Goal: Check status: Check status

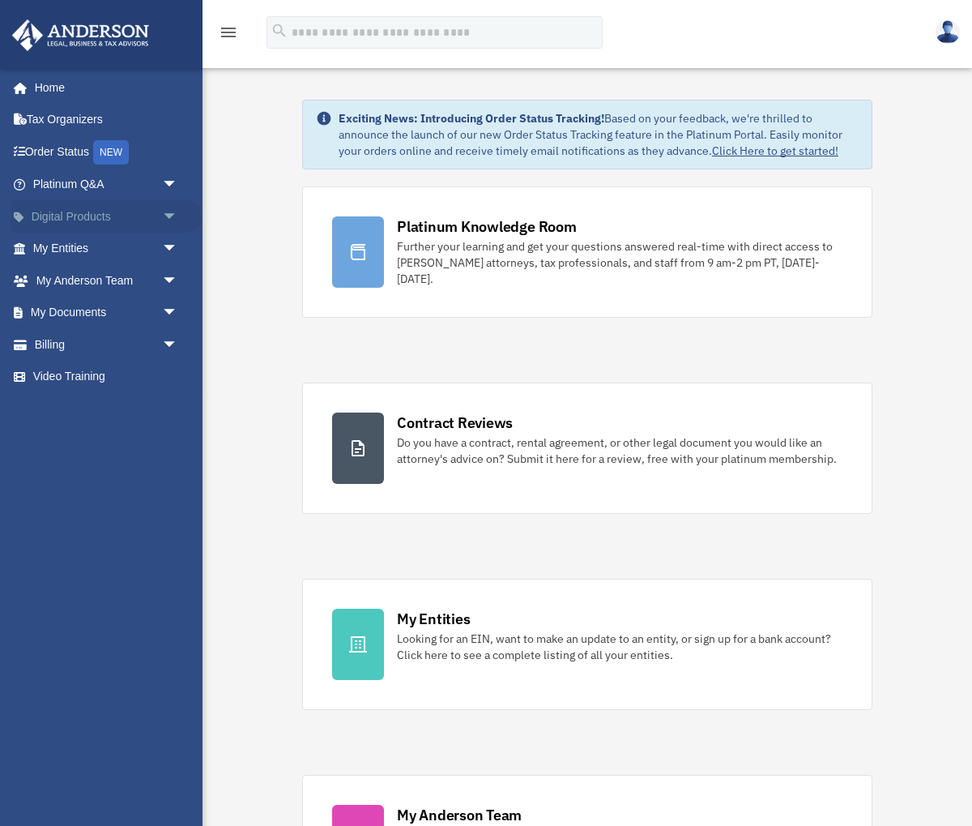
click at [41, 216] on link "Digital Products arrow_drop_down" at bounding box center [106, 216] width 191 height 32
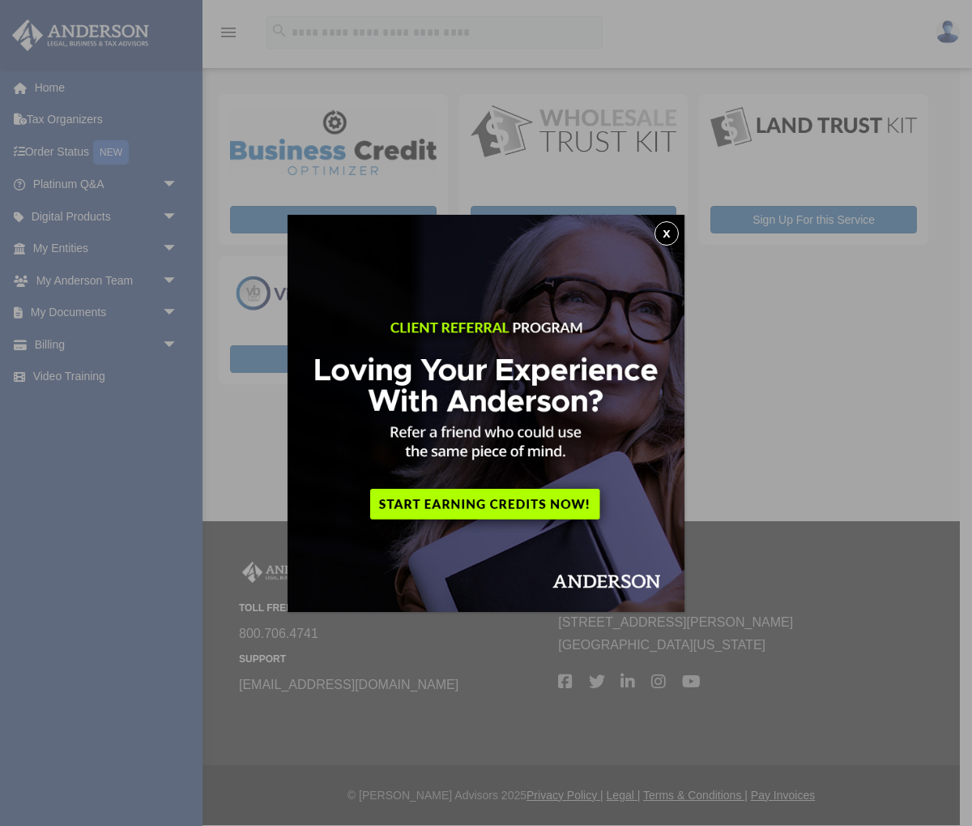
click at [660, 233] on button "x" at bounding box center [667, 233] width 24 height 24
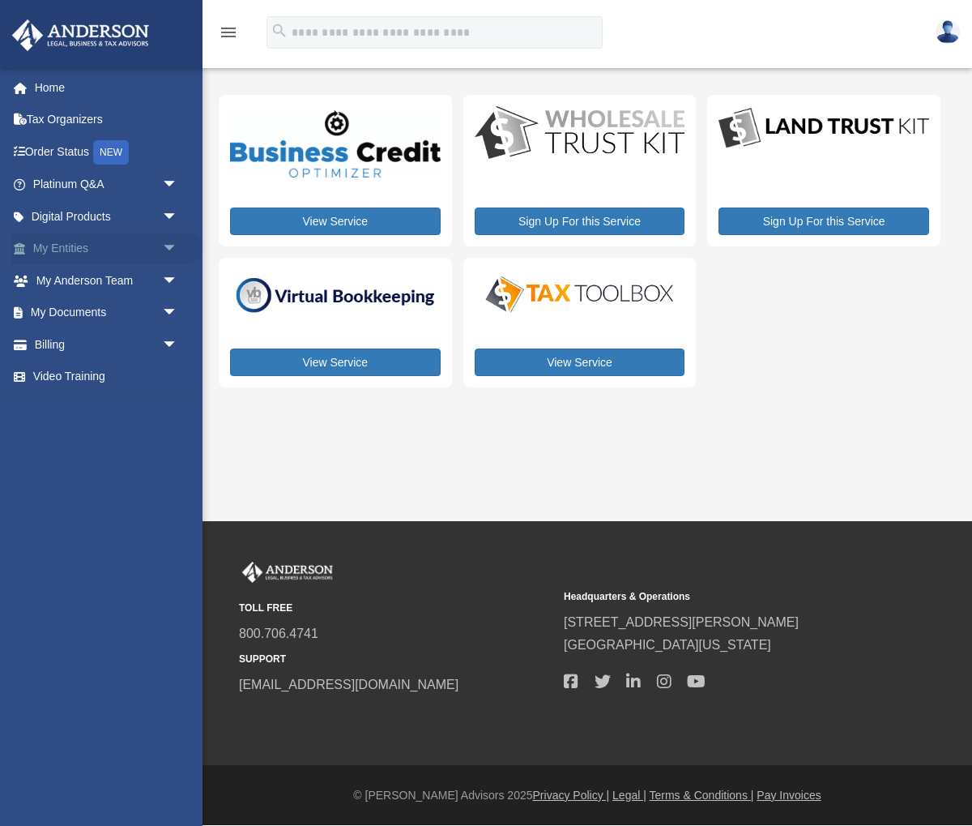
click at [73, 248] on link "My Entities arrow_drop_down" at bounding box center [106, 249] width 191 height 32
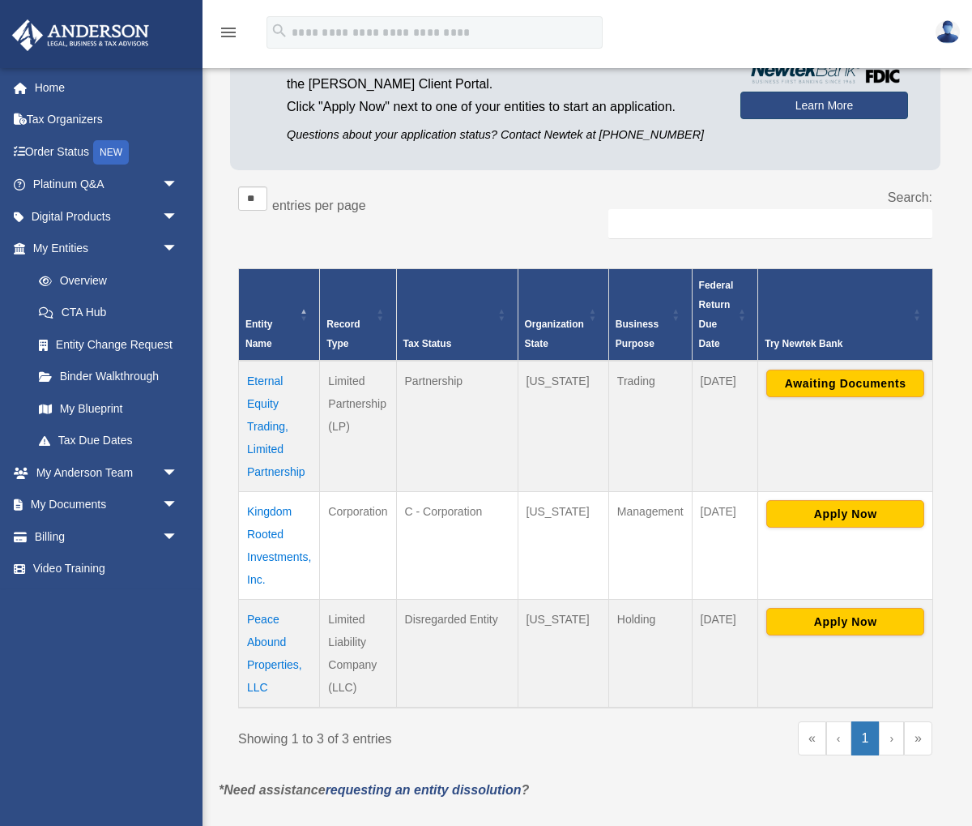
scroll to position [154, 0]
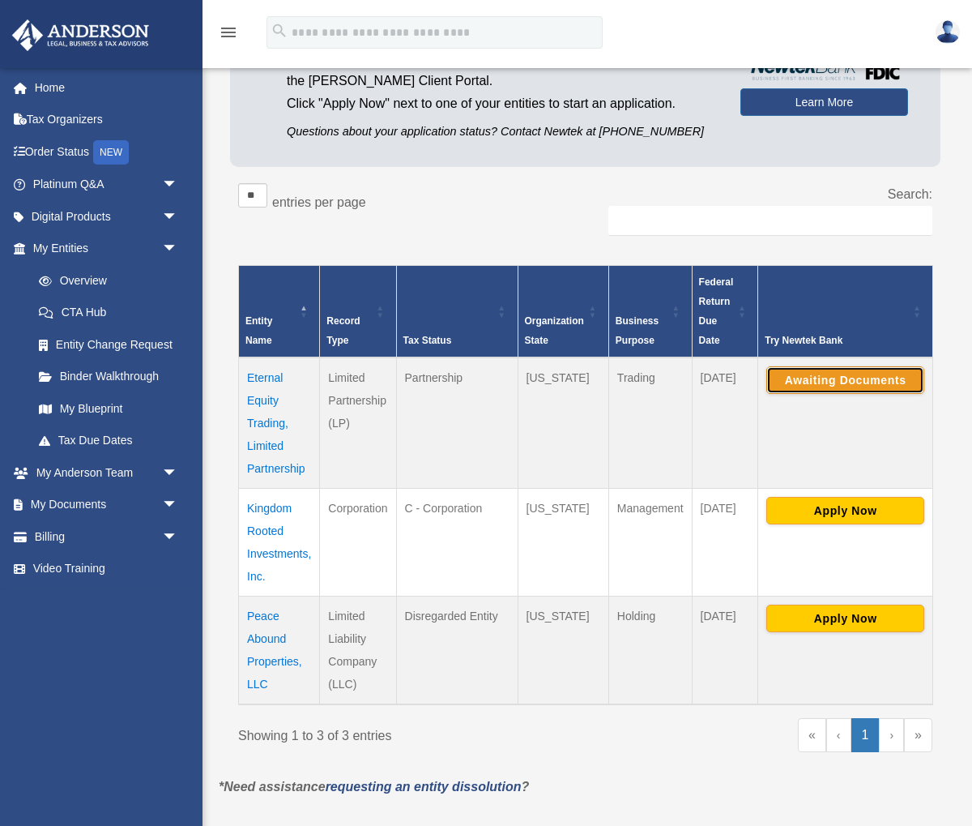
click at [838, 389] on button "Awaiting Documents" at bounding box center [846, 380] width 158 height 28
